Goal: Transaction & Acquisition: Purchase product/service

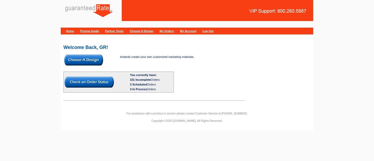
click at [82, 57] on img at bounding box center [83, 59] width 39 height 11
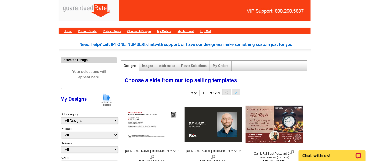
click at [108, 98] on img at bounding box center [107, 99] width 14 height 13
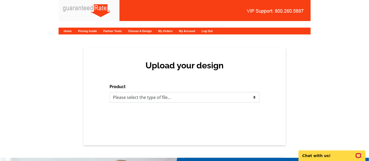
click at [159, 98] on select "Please select the type of file... Postcards Calendars Business Cards Letters an…" at bounding box center [185, 97] width 150 height 11
click at [134, 98] on select "Please select the type of file... Postcards Calendars Business Cards Letters an…" at bounding box center [185, 97] width 150 height 11
select select "3"
click at [110, 92] on select "Please select the type of file... Postcards Calendars Business Cards Letters an…" at bounding box center [185, 97] width 150 height 11
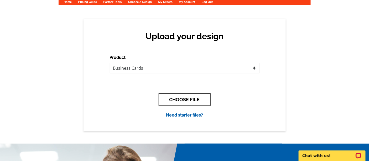
click at [171, 97] on button "CHOOSE FILE" at bounding box center [185, 99] width 52 height 12
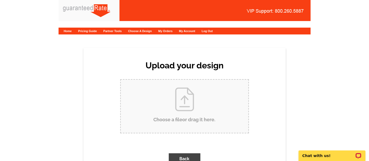
click at [167, 76] on div "Upload your design Product Please select the type of file... Postcards Calendar…" at bounding box center [185, 119] width 202 height 143
click at [160, 102] on input "Choose a file or drag it here ." at bounding box center [185, 106] width 128 height 53
type input "C:\fakepath\Julie Arnold Business Card Proof (1).pdf"
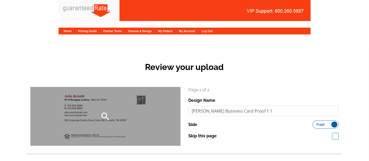
click at [76, 105] on div "search" at bounding box center [106, 116] width 150 height 59
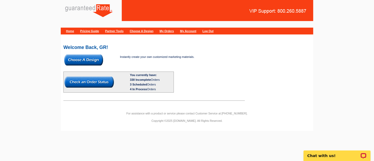
click at [85, 61] on img at bounding box center [83, 59] width 39 height 11
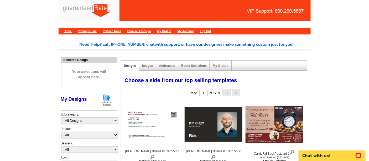
click at [105, 98] on img at bounding box center [107, 99] width 14 height 13
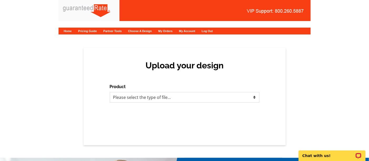
click at [137, 97] on select "Please select the type of file... Postcards Calendars Business Cards Letters an…" at bounding box center [185, 97] width 150 height 11
select select "3"
click at [110, 92] on select "Please select the type of file... Postcards Calendars Business Cards Letters an…" at bounding box center [185, 97] width 150 height 11
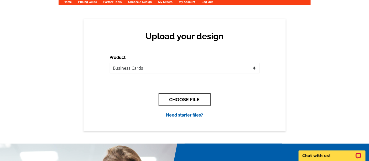
click at [184, 100] on button "CHOOSE FILE" at bounding box center [185, 99] width 52 height 12
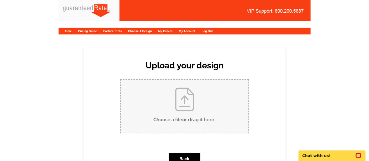
click at [184, 90] on input "Choose a file or drag it here ." at bounding box center [185, 106] width 128 height 53
type input "C:\fakepath\Julie Arnold Business Card Proof (1).pdf"
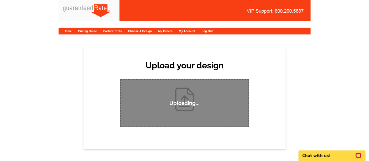
scroll to position [58, 0]
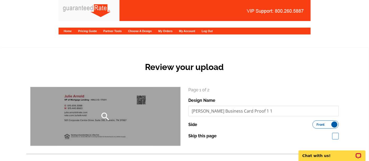
click at [130, 100] on div "search" at bounding box center [106, 116] width 150 height 59
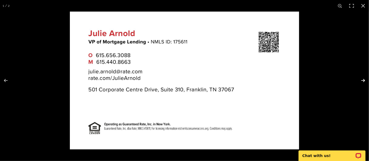
click at [359, 78] on button at bounding box center [360, 80] width 18 height 26
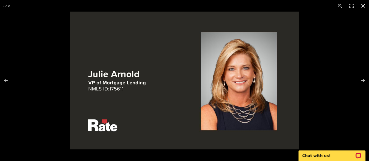
click at [363, 7] on button at bounding box center [364, 6] width 12 height 12
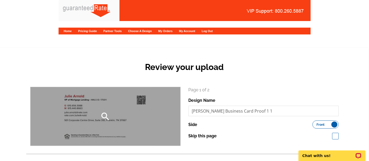
scroll to position [88, 0]
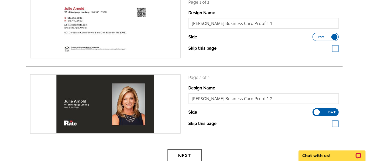
click at [178, 152] on button "Next" at bounding box center [185, 155] width 34 height 12
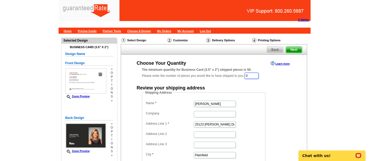
click at [258, 74] on input "0" at bounding box center [252, 76] width 14 height 6
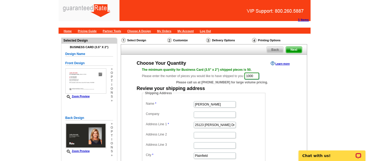
type input "1000"
drag, startPoint x: 219, startPoint y: 102, endPoint x: 184, endPoint y: 99, distance: 34.3
click at [184, 99] on fieldset "Shipping Address Name [PERSON_NAME] Company Address Line 1 25123 [PERSON_NAME] …" at bounding box center [204, 139] width 124 height 96
type input "[PERSON_NAME]"
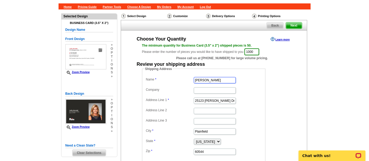
scroll to position [29, 0]
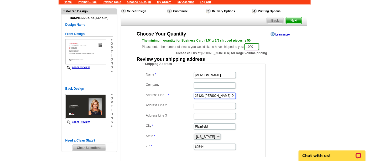
drag, startPoint x: 224, startPoint y: 96, endPoint x: 174, endPoint y: 93, distance: 49.2
click at [174, 93] on dl "Name [PERSON_NAME] Company Address Line 1 25123 [PERSON_NAME] Dr Address Line 2…" at bounding box center [204, 111] width 118 height 80
paste input "500 Delacy Ct"
type input "500 Delacy Ct"
drag, startPoint x: 212, startPoint y: 126, endPoint x: 179, endPoint y: 121, distance: 33.5
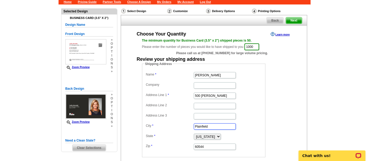
click at [179, 121] on dl "Name Julie Arnold Company Address Line 1 500 Delacy Ct Address Line 2 Address L…" at bounding box center [204, 111] width 118 height 80
paste input "Franklin"
type input "Franklin"
click at [209, 136] on select "Alabama Alaska Arizona Arkansas California Colorado Connecticut District of Col…" at bounding box center [207, 137] width 27 height 6
select select "TN"
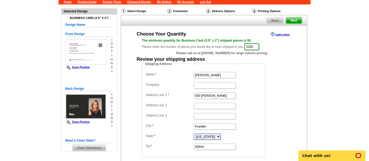
click at [194, 134] on select "Alabama Alaska Arizona Arkansas California Colorado Connecticut District of Col…" at bounding box center [207, 137] width 27 height 6
drag, startPoint x: 211, startPoint y: 146, endPoint x: 186, endPoint y: 145, distance: 25.5
click at [186, 145] on dl "Name Julie Arnold Company Address Line 1 500 Delacy Ct Address Line 2 Address L…" at bounding box center [204, 111] width 118 height 80
paste input "37067"
type input "37067"
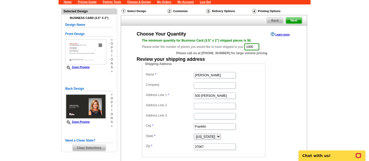
click at [285, 133] on form "Shipping Address Name Julie Arnold Company Address Line 1 500 Delacy Ct Address…" at bounding box center [214, 110] width 144 height 96
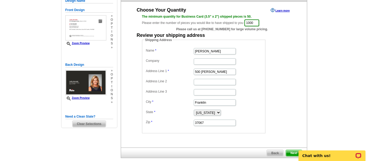
scroll to position [58, 0]
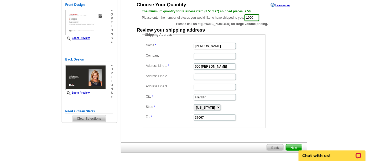
click at [290, 145] on span "Next" at bounding box center [294, 148] width 16 height 6
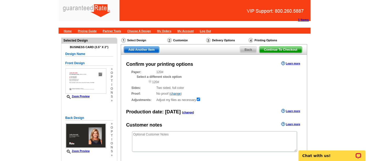
scroll to position [84, 0]
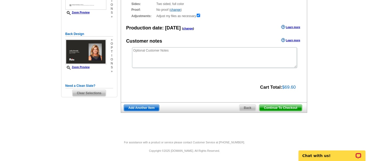
click at [290, 108] on span "Continue To Checkout" at bounding box center [281, 108] width 42 height 6
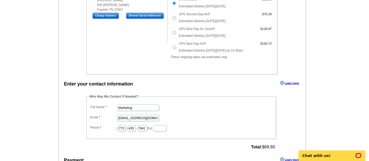
scroll to position [175, 0]
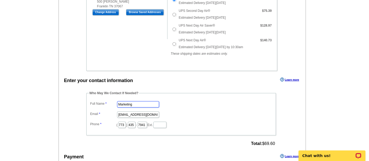
click at [121, 101] on input "Marketing" at bounding box center [138, 104] width 42 height 6
type input "[PERSON_NAME]"
click at [134, 114] on input "marketing@guaranteedrate.com" at bounding box center [138, 114] width 42 height 6
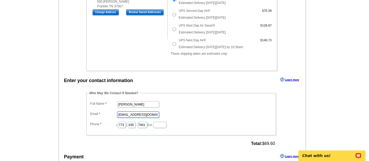
click at [134, 114] on input "marketing@guaranteedrate.com" at bounding box center [138, 114] width 42 height 6
type input "[EMAIL_ADDRESS][PERSON_NAME][DOMAIN_NAME]"
click at [125, 122] on input "773" at bounding box center [122, 125] width 8 height 6
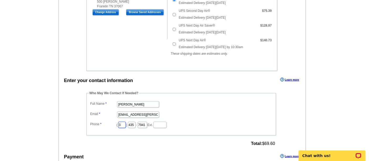
type input "312"
click at [136, 123] on input "435" at bounding box center [132, 125] width 8 height 6
click at [147, 122] on input "7941" at bounding box center [142, 125] width 9 height 6
click at [136, 125] on input "2" at bounding box center [132, 125] width 8 height 6
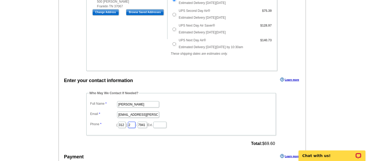
type input "252"
click at [147, 124] on input "7941" at bounding box center [142, 125] width 9 height 6
type input "2423"
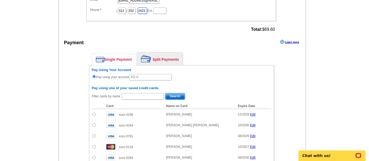
scroll to position [292, 0]
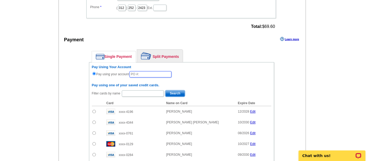
click at [153, 73] on input "text" at bounding box center [151, 74] width 42 height 6
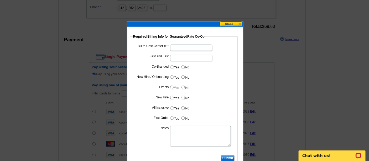
type input "101325_0311_AA"
click at [195, 50] on input "Bill to Cost Center #:" at bounding box center [191, 48] width 42 height 6
type input "1898"
click at [182, 59] on input "First and Last" at bounding box center [191, 58] width 42 height 6
type input "[PERSON_NAME]"
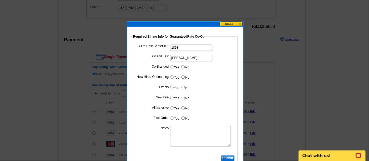
click at [182, 66] on input "No" at bounding box center [183, 66] width 3 height 3
radio input "true"
click at [171, 76] on input "Yes" at bounding box center [171, 76] width 3 height 3
radio input "true"
drag, startPoint x: 182, startPoint y: 86, endPoint x: 167, endPoint y: 94, distance: 16.7
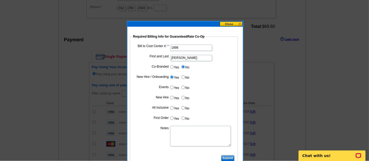
click at [182, 86] on input "No" at bounding box center [183, 87] width 3 height 3
radio input "true"
click at [172, 96] on input "Yes" at bounding box center [171, 97] width 3 height 3
radio input "true"
click at [184, 108] on input "No" at bounding box center [183, 107] width 3 height 3
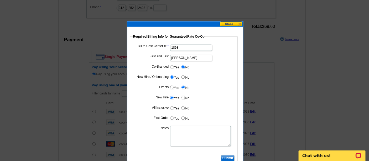
radio input "true"
drag, startPoint x: 171, startPoint y: 116, endPoint x: 180, endPoint y: 128, distance: 14.9
click at [171, 116] on input "Yes" at bounding box center [171, 117] width 3 height 3
radio input "true"
click at [182, 130] on textarea "Notes" at bounding box center [200, 136] width 61 height 21
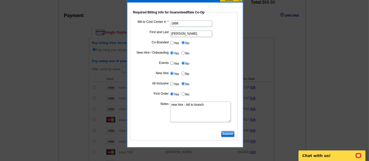
scroll to position [321, 0]
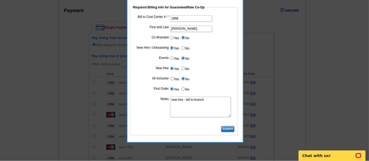
type textarea "new hire - bill to branch"
click at [222, 128] on input "Submit" at bounding box center [227, 129] width 13 height 6
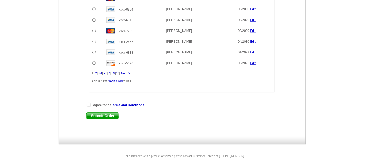
scroll to position [438, 0]
drag, startPoint x: 87, startPoint y: 101, endPoint x: 104, endPoint y: 102, distance: 17.1
click at [87, 103] on input "checkbox" at bounding box center [88, 104] width 3 height 3
checkbox input "true"
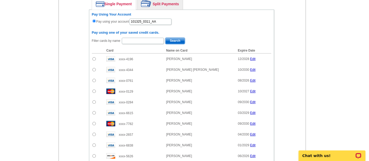
scroll to position [449, 0]
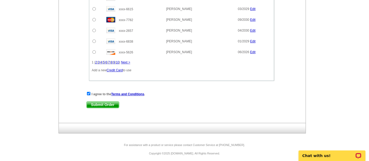
click at [113, 103] on span "Submit Order" at bounding box center [103, 104] width 32 height 6
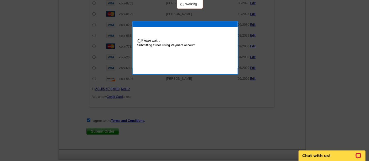
scroll to position [475, 0]
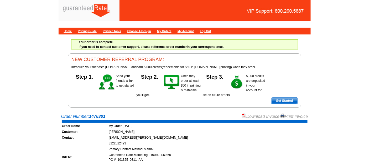
click at [250, 114] on link "Download Invoice" at bounding box center [260, 116] width 37 height 4
